Goal: Task Accomplishment & Management: Complete application form

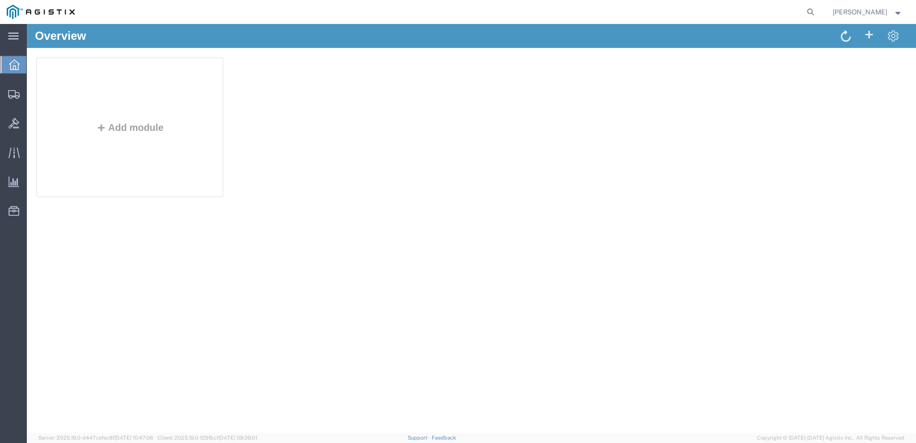
click at [819, 17] on form at bounding box center [810, 12] width 15 height 24
click at [817, 12] on icon at bounding box center [810, 11] width 13 height 13
click at [784, 14] on input "search" at bounding box center [658, 11] width 291 height 23
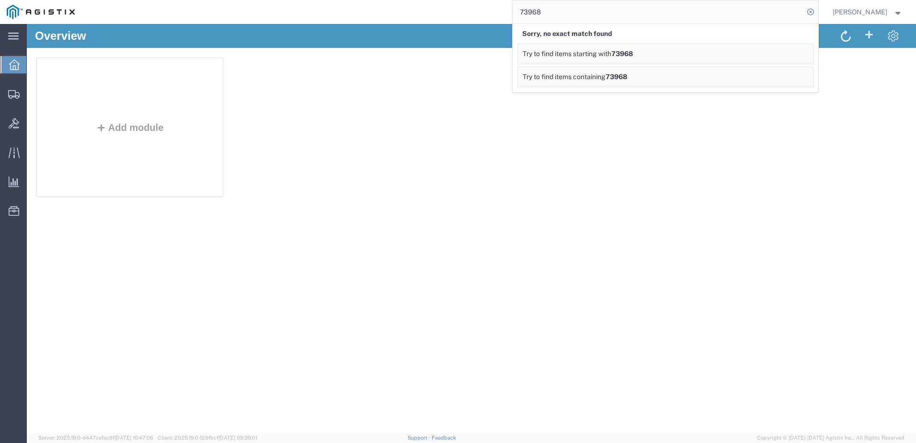
click at [538, 11] on input "73968" at bounding box center [658, 11] width 291 height 23
type input "GDIT-73968"
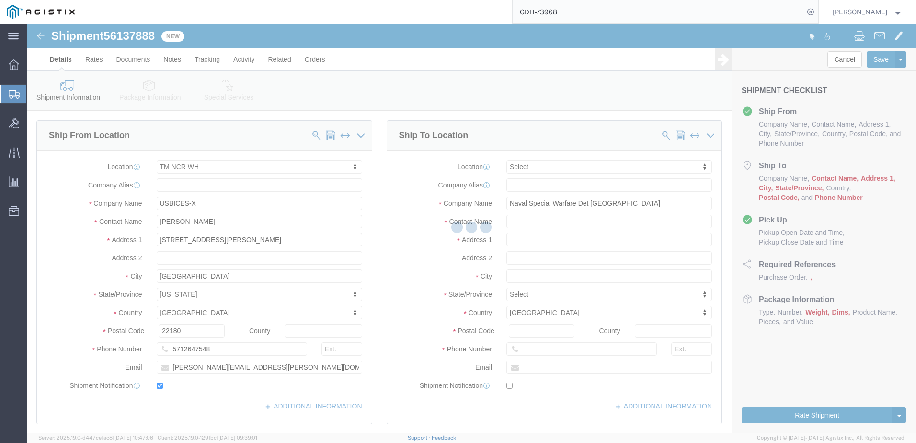
select select "69651"
select select
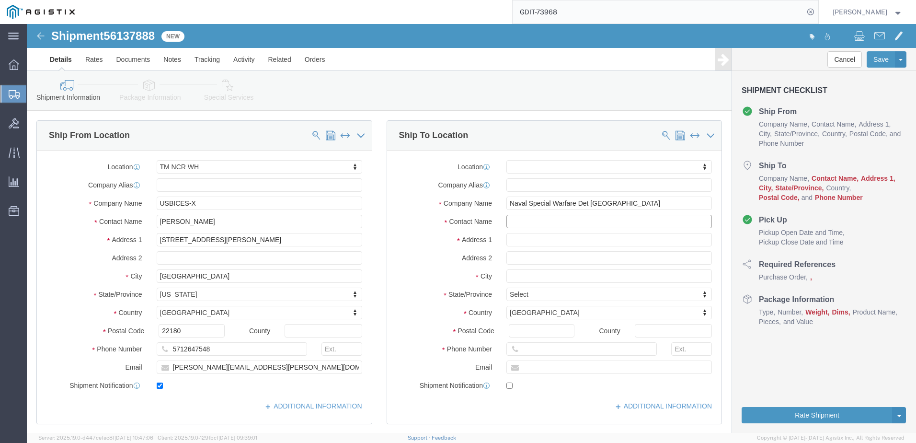
click input "text"
paste input "[PERSON_NAME]"
type input "[PERSON_NAME]"
type input "german"
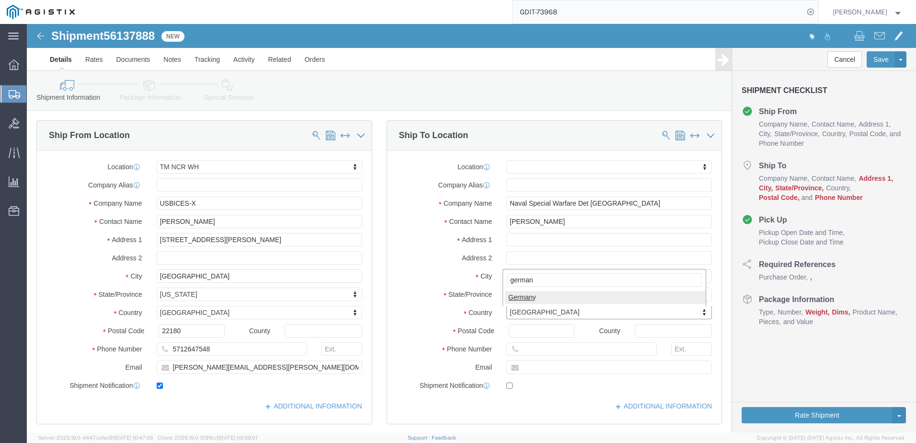
select select
select select "DE"
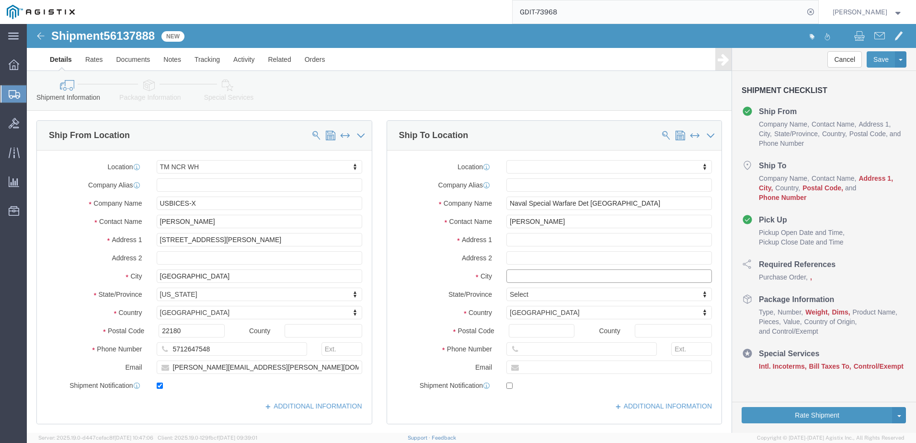
click input "text"
paste input "PANZER KASERNE BLDG 2972"
type input "PANZER KASERNE BLDG 2972"
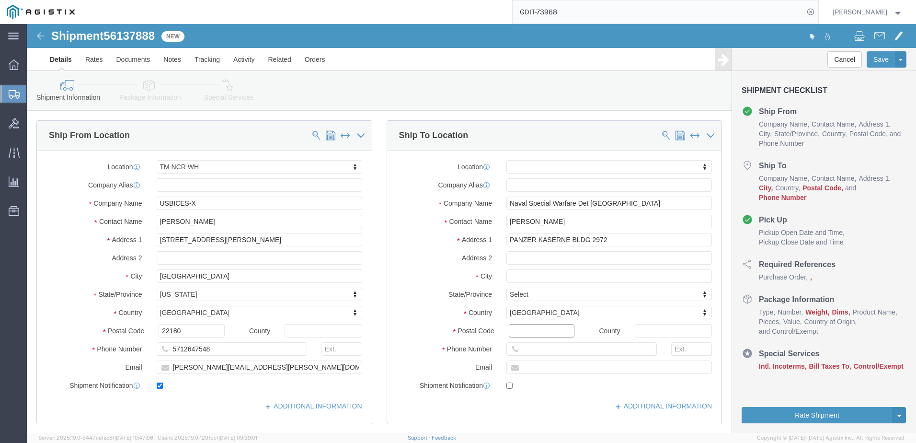
select select
click input "Postal Code"
type input "71032"
select select
click input "text"
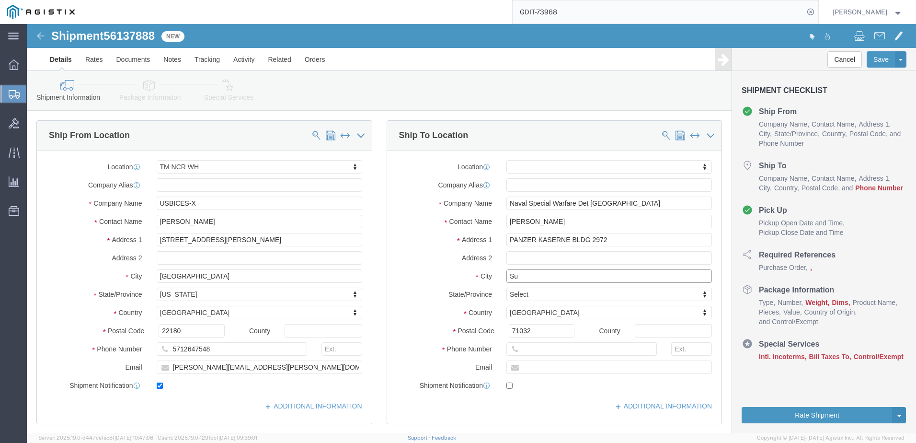
type input "Su"
select select
click input "Su"
paste input "TUTTGART BOEBLINGEN DE 71032"
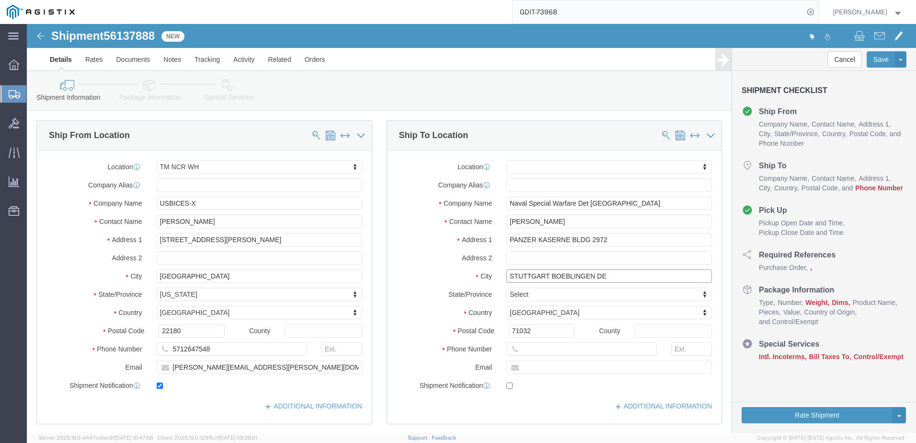
type input "STUTTGART BOEBLINGEN DE"
select select
click input "text"
type input "7577630116"
click input "text"
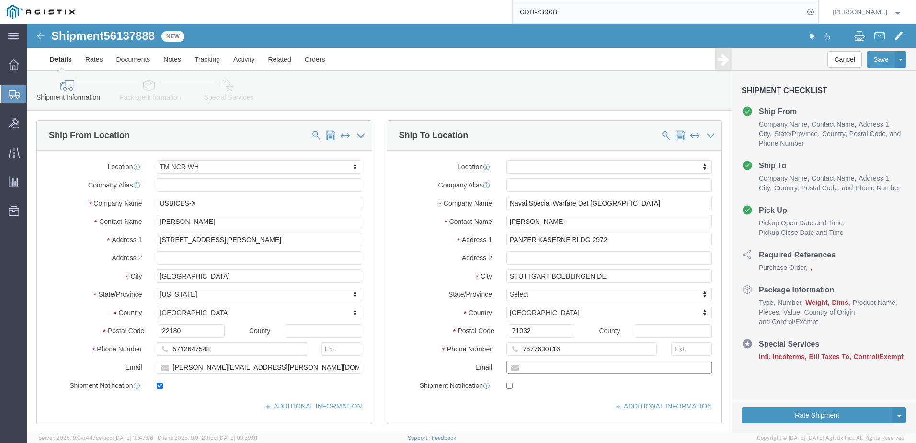
type input "A"
type input "[PERSON_NAME][EMAIL_ADDRESS][DOMAIN_NAME]"
checkbox input "true"
drag, startPoint x: 585, startPoint y: 214, endPoint x: 541, endPoint y: 217, distance: 44.2
click input "PANZER KASERNE BLDG 2972"
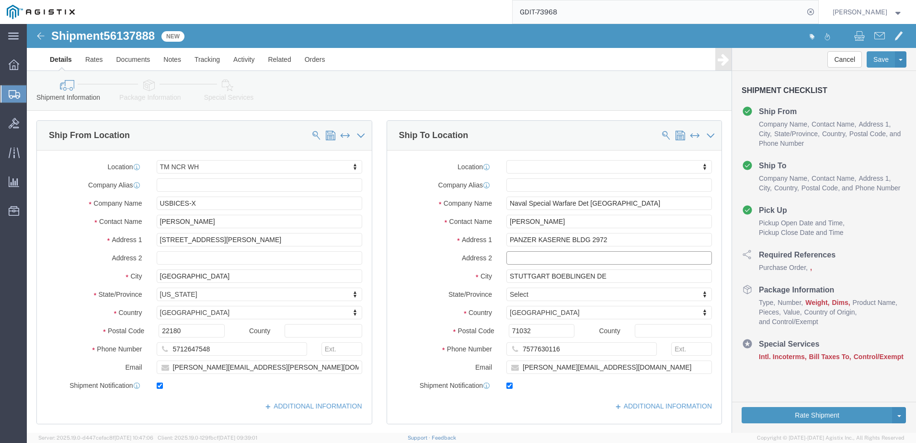
click input "text"
paste input "BLDG 2972"
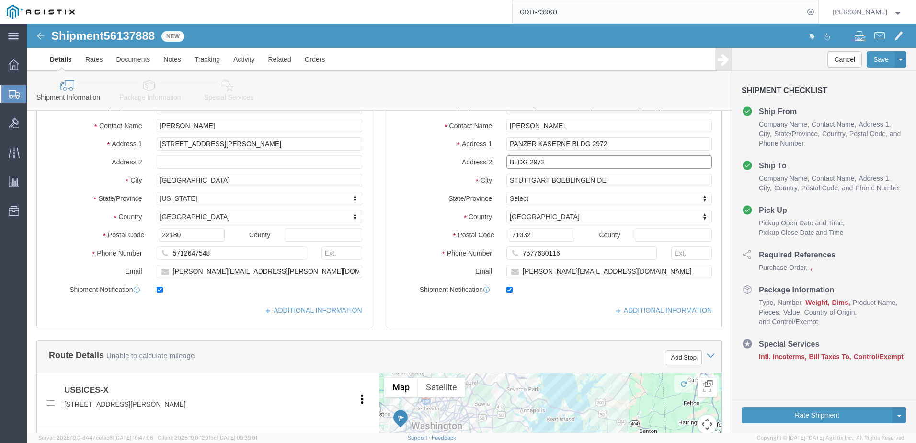
scroll to position [287, 0]
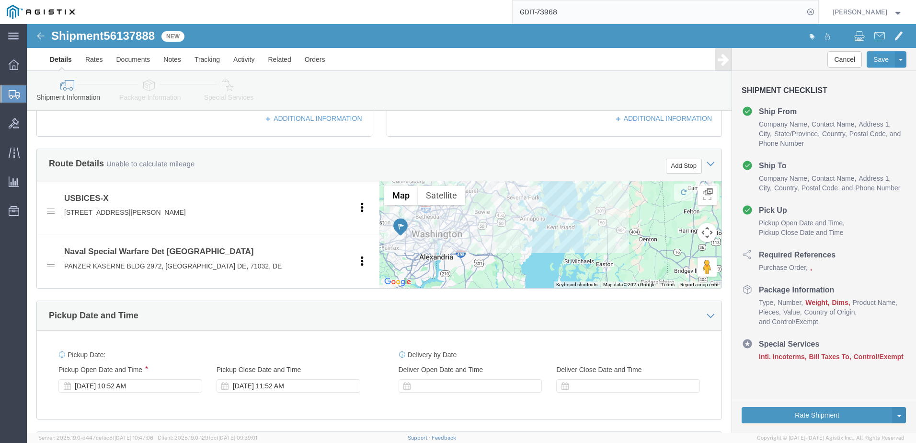
type input "BLDG 2972"
click div
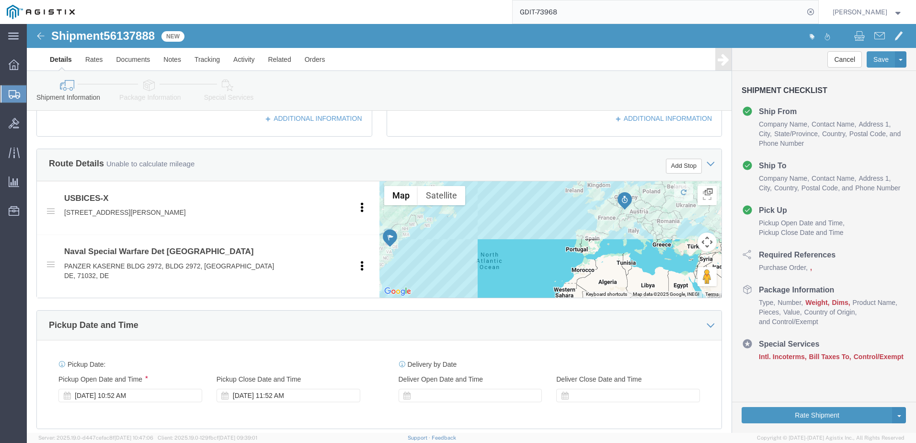
drag, startPoint x: 645, startPoint y: 240, endPoint x: 428, endPoint y: 238, distance: 216.6
click div
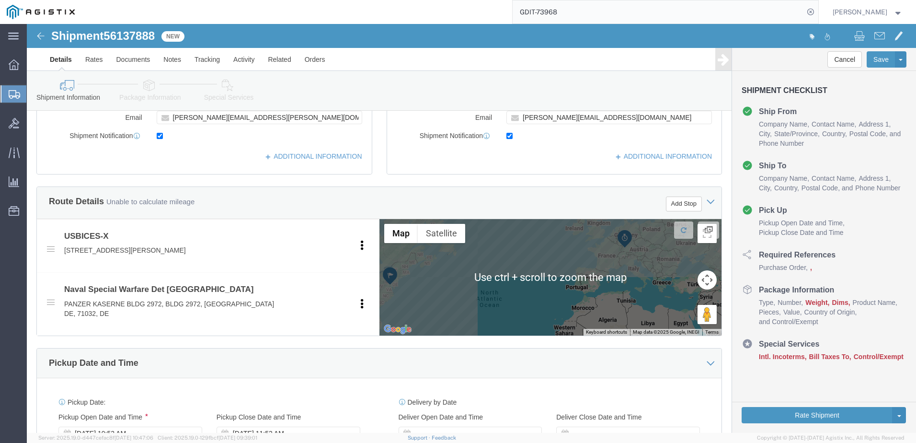
scroll to position [240, 0]
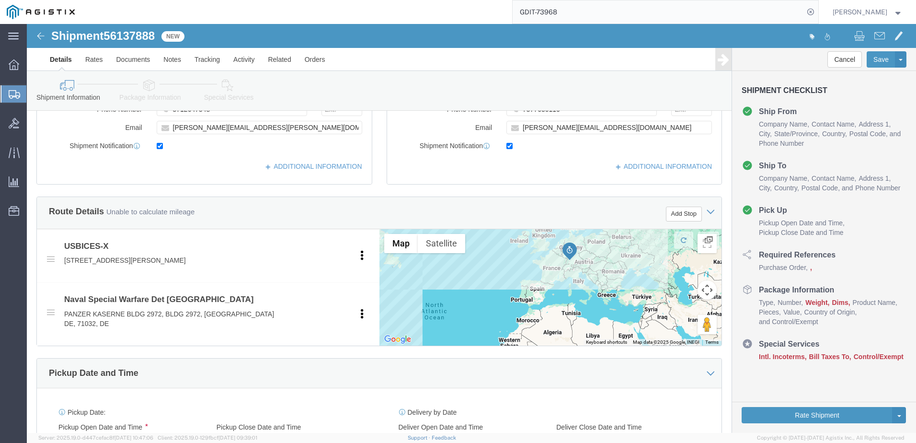
drag, startPoint x: 612, startPoint y: 254, endPoint x: 555, endPoint y: 257, distance: 57.6
click div
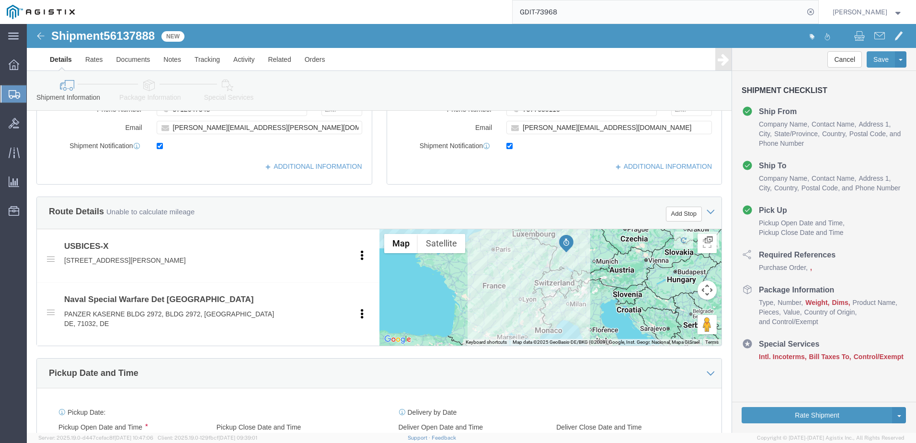
drag, startPoint x: 548, startPoint y: 214, endPoint x: 551, endPoint y: 258, distance: 44.6
click div
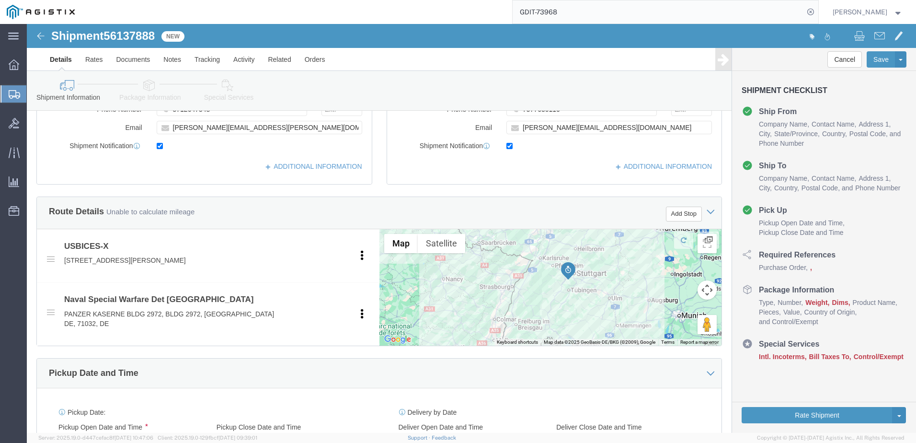
drag, startPoint x: 559, startPoint y: 226, endPoint x: 556, endPoint y: 271, distance: 45.1
click div
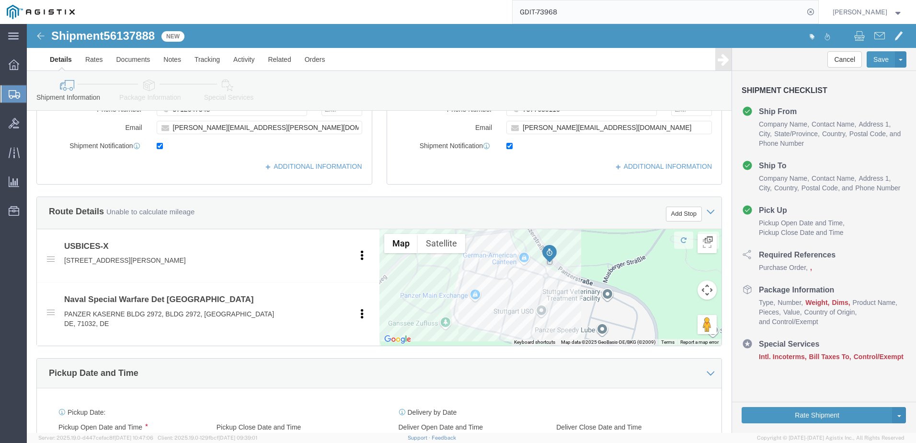
drag, startPoint x: 495, startPoint y: 229, endPoint x: 514, endPoint y: 252, distance: 29.3
click div
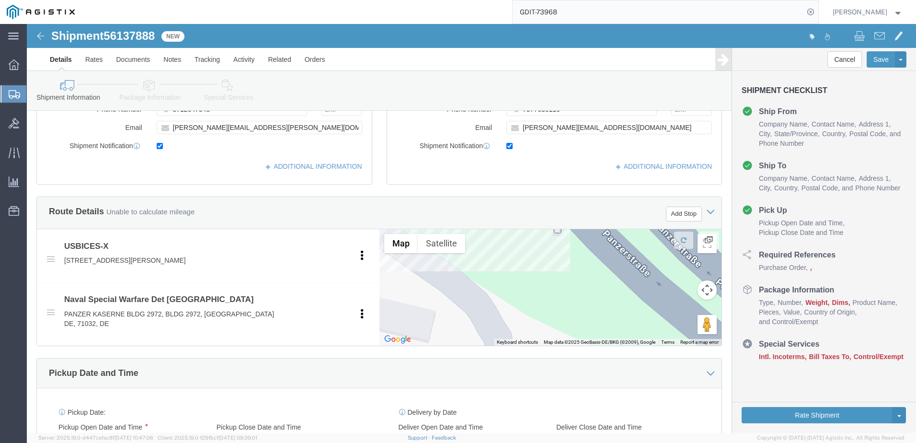
drag, startPoint x: 523, startPoint y: 242, endPoint x: 514, endPoint y: 315, distance: 73.4
click div "Use ctrl + scroll to zoom the map Map Terrain Satellite Labels Keyboard shortcu…"
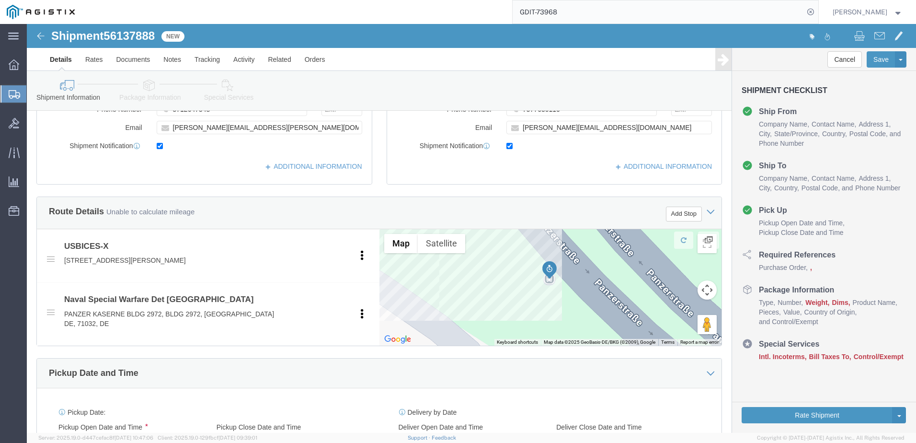
drag, startPoint x: 534, startPoint y: 236, endPoint x: 526, endPoint y: 285, distance: 50.0
click div
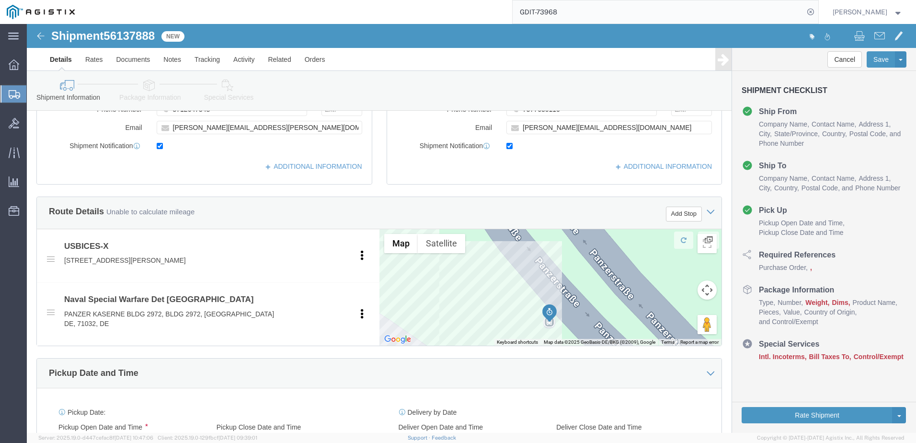
click div
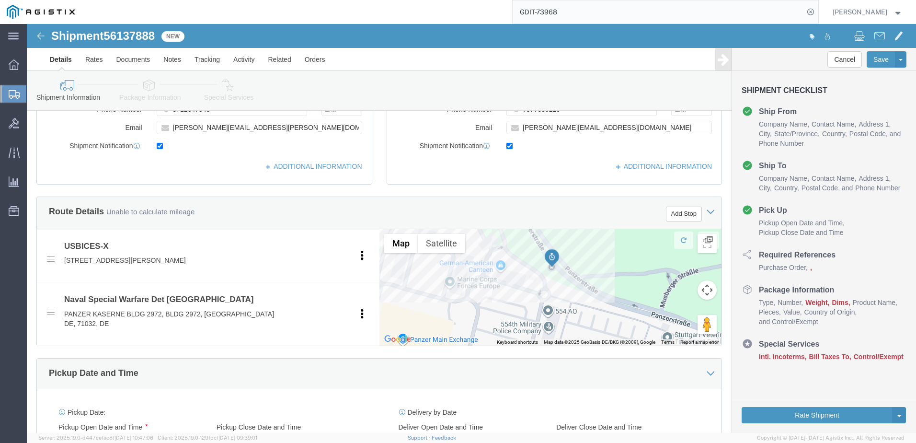
drag, startPoint x: 551, startPoint y: 287, endPoint x: 552, endPoint y: 250, distance: 37.9
click div
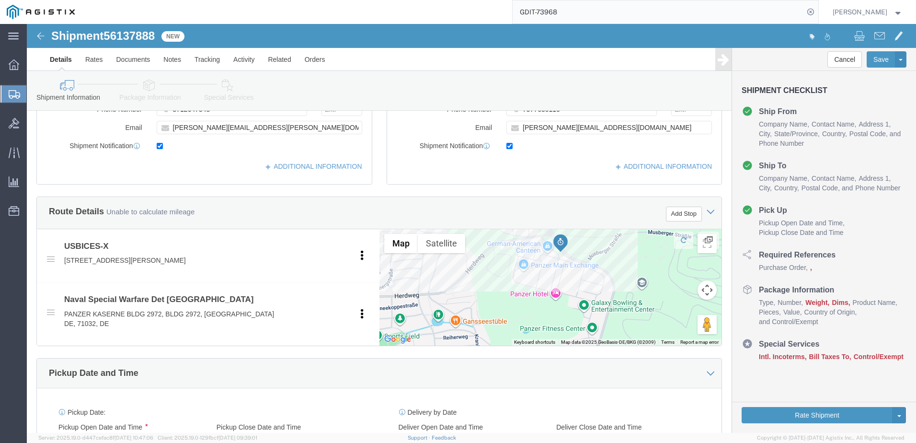
drag, startPoint x: 542, startPoint y: 290, endPoint x: 530, endPoint y: 259, distance: 33.6
click div
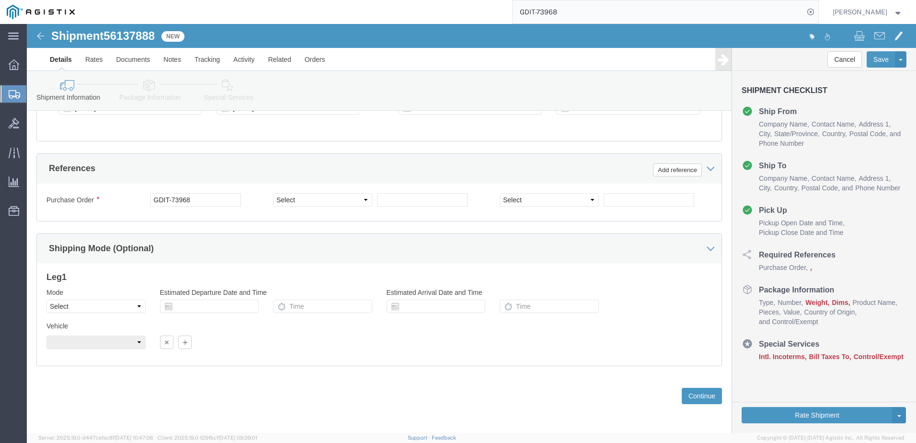
scroll to position [575, 0]
click button "Continue"
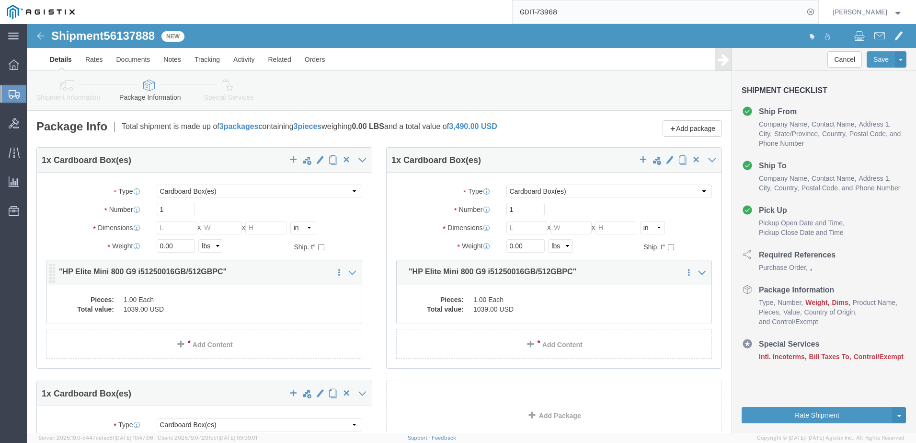
click div "1 x Cardboard Box(es) Package Type Select Bale(s) Basket(s) Bolt(s) Bottle(s) B…"
click dd "1039.00 USD"
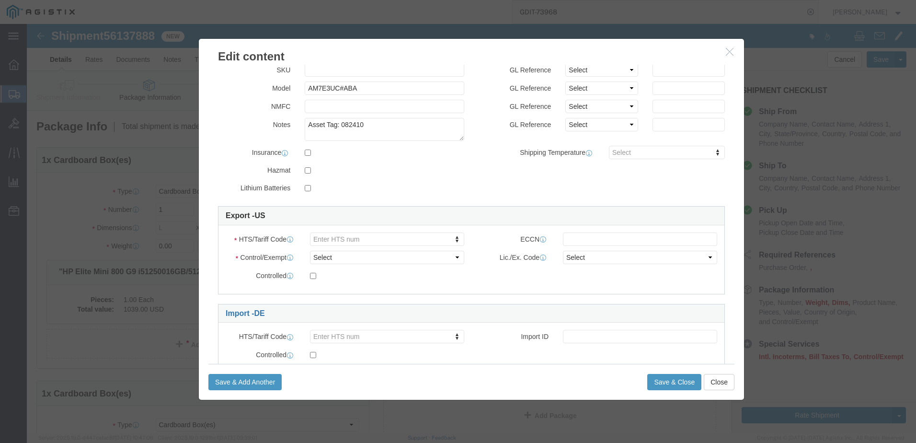
scroll to position [111, 0]
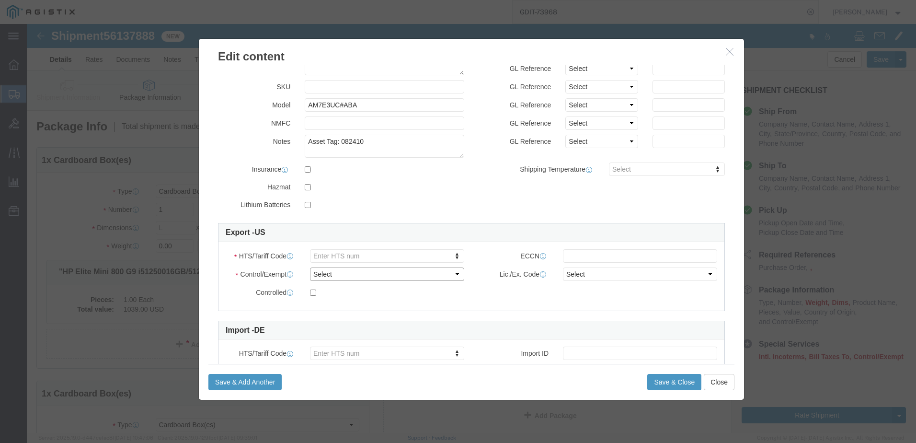
click select "Select ATF BIS DEA EPA FDA FTR ITAR OFAC Other (OPA)"
select select "BIS"
click select "Select ATF BIS DEA EPA FDA FTR ITAR OFAC Other (OPA)"
click select "Select AGR-Agricultural APP-Computers APR-Additional Permissive Exports AVS-Air…"
select select "NLR"
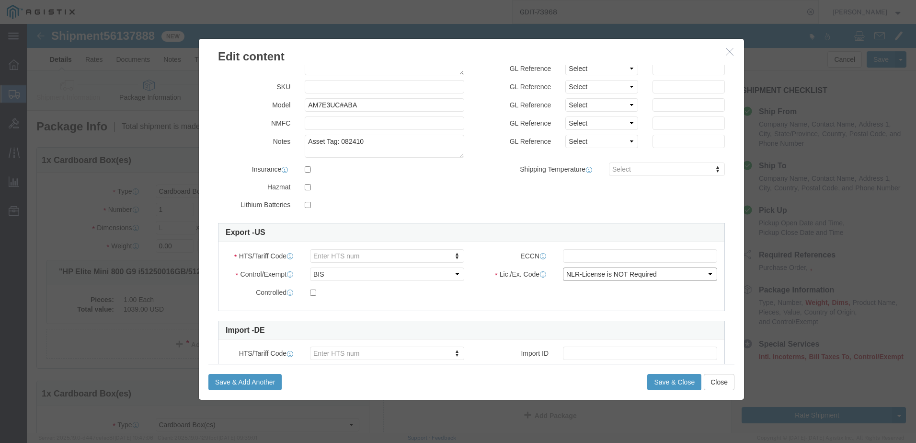
click select "Select AGR-Agricultural APP-Computers APR-Additional Permissive Exports AVS-Air…"
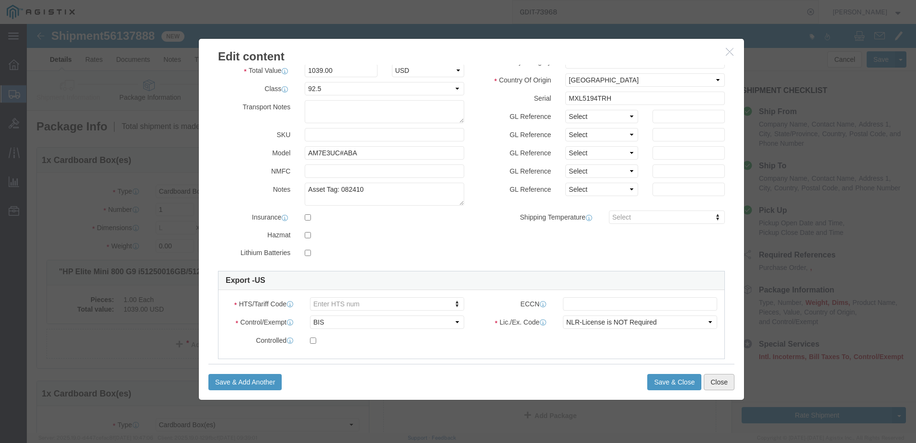
click button "Close"
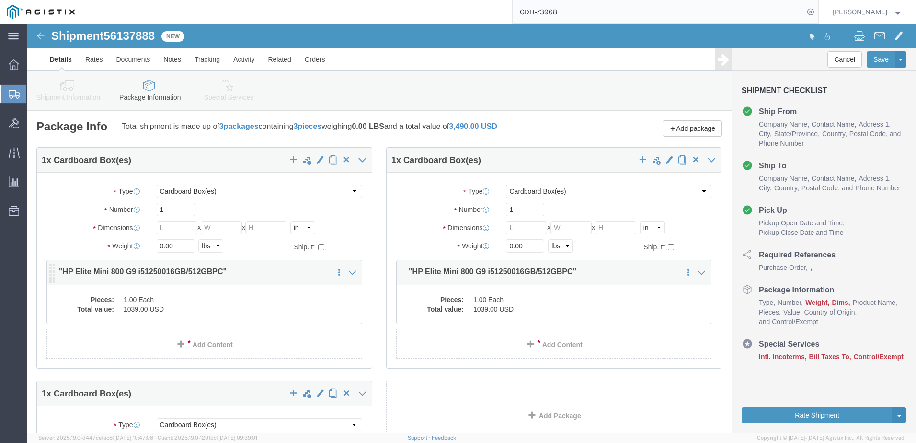
click dd "1.00 Each"
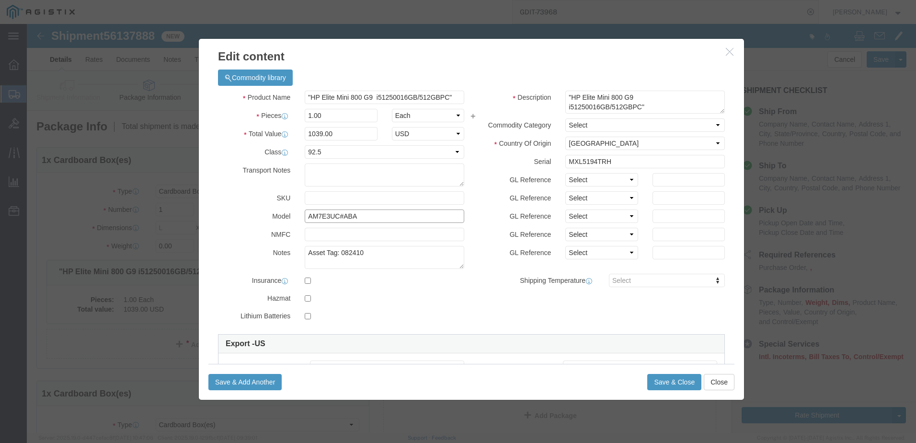
click input "AM7E3UC#ABA"
click button "Close"
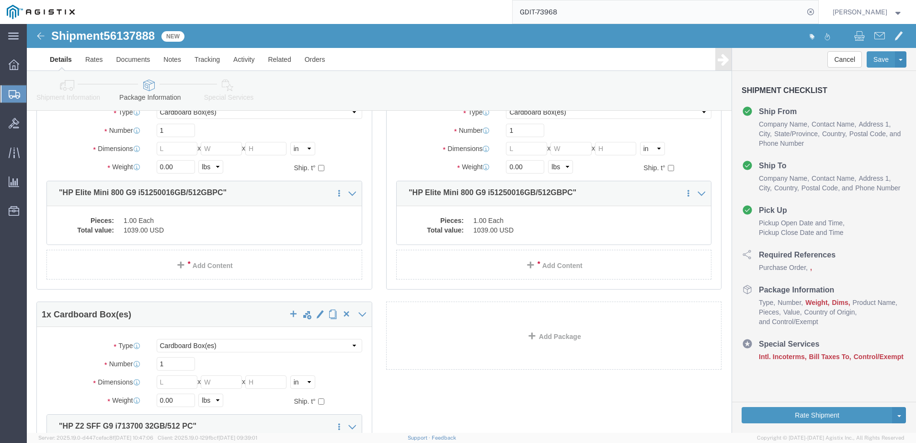
scroll to position [96, 0]
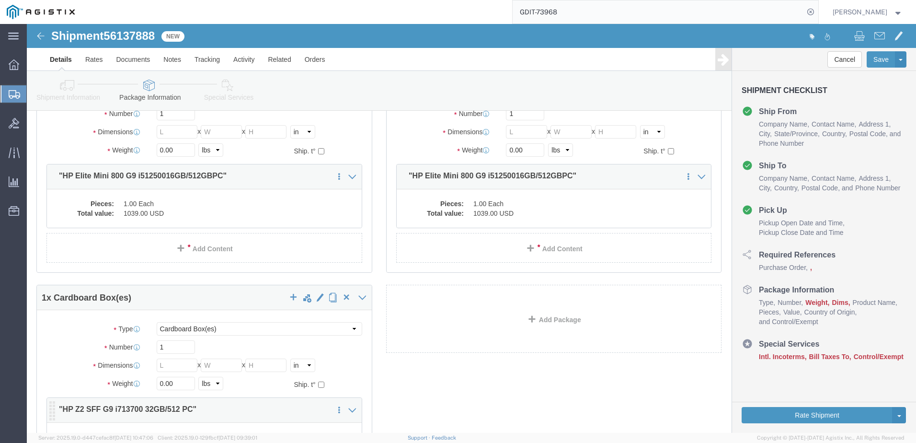
click p ""HP Z2 SFF G9 i713700 32GB/512 PC""
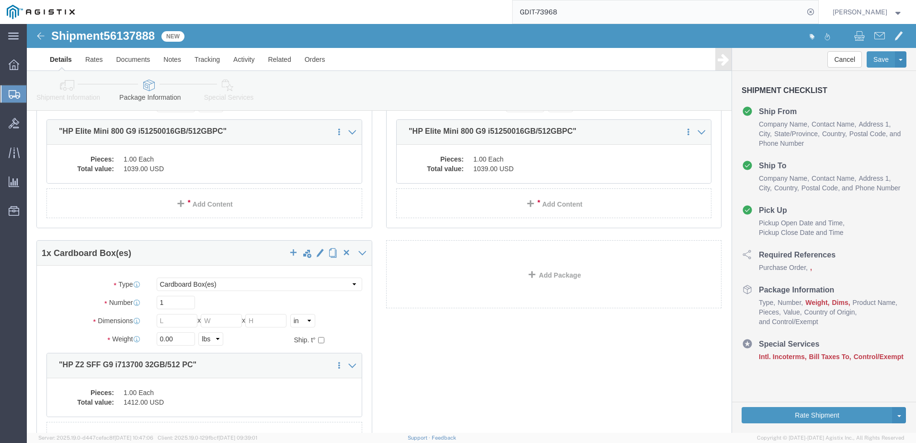
scroll to position [192, 0]
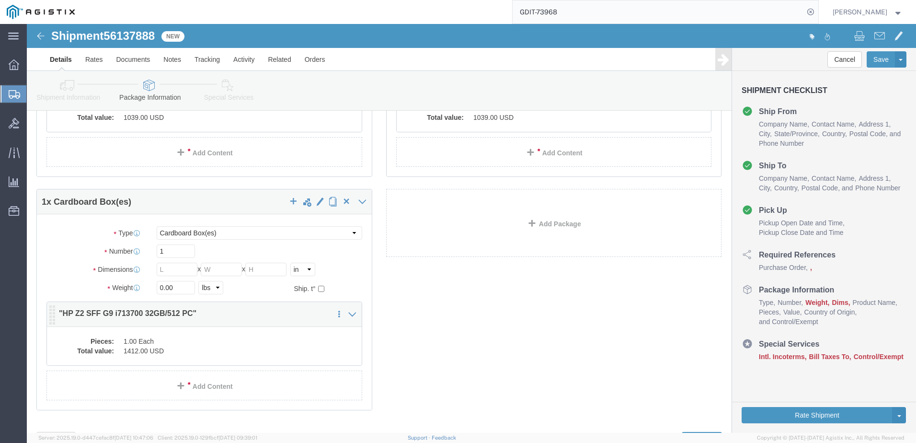
click div "Pieces: 1.00 Each Total value: 1412.00 USD"
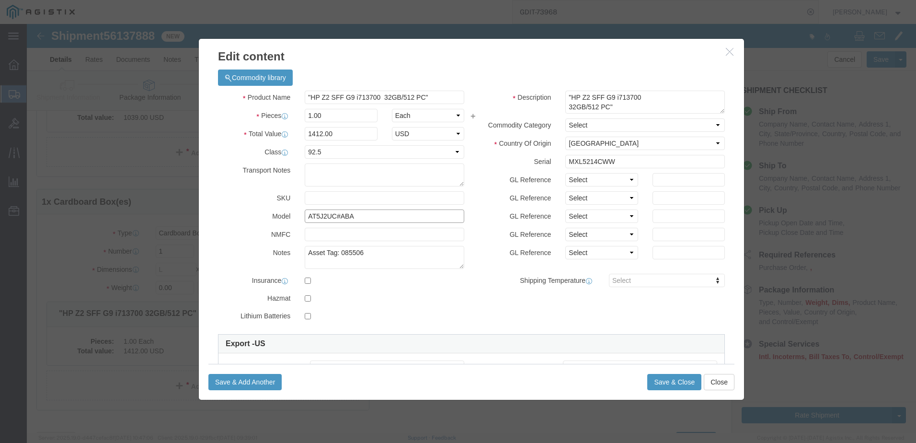
click input "AT5J2UC#ABA"
